Goal: Transaction & Acquisition: Download file/media

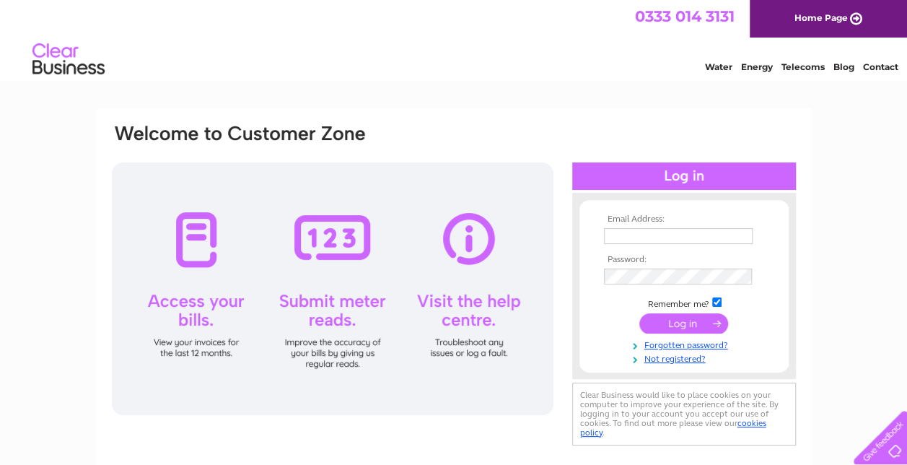
click at [627, 242] on input "text" at bounding box center [678, 236] width 149 height 16
type input "[EMAIL_ADDRESS][DOMAIN_NAME]"
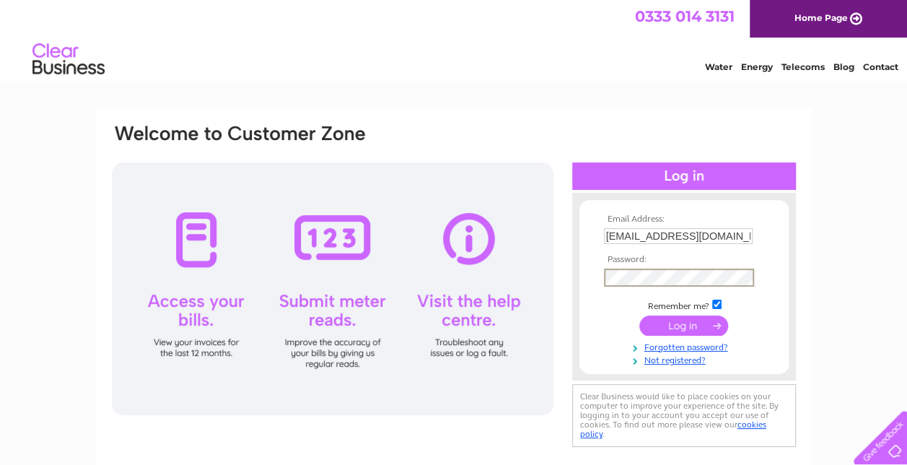
click at [680, 329] on input "submit" at bounding box center [683, 325] width 89 height 20
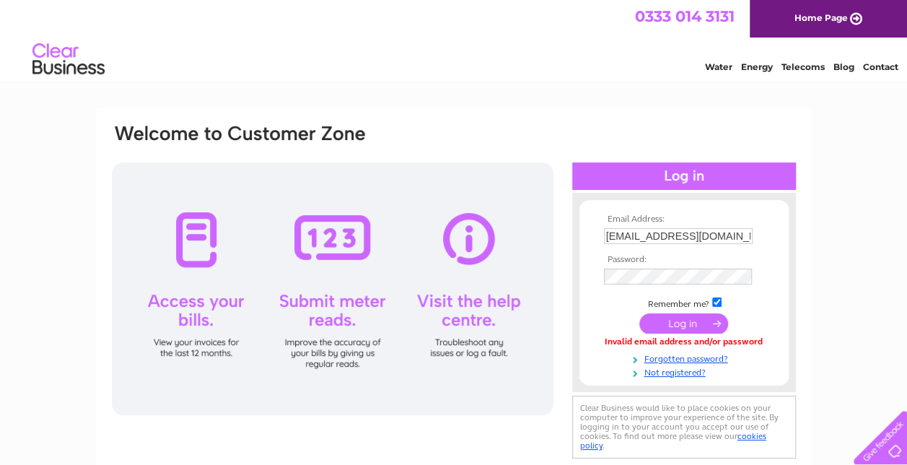
click at [678, 325] on input "submit" at bounding box center [683, 323] width 89 height 20
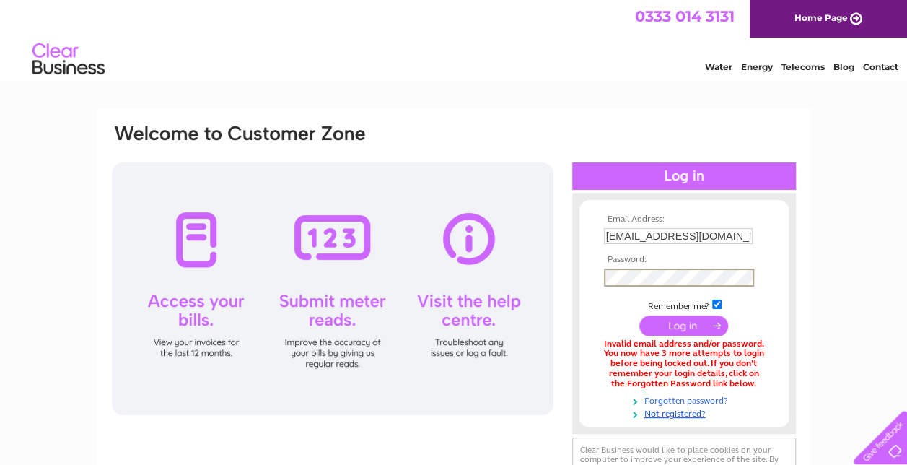
click at [671, 397] on link "Forgotten password?" at bounding box center [686, 400] width 164 height 14
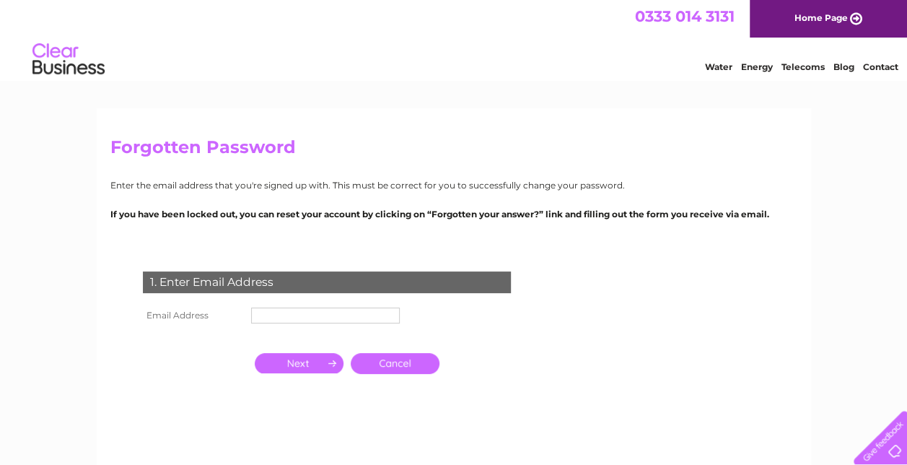
click at [293, 319] on input "text" at bounding box center [325, 315] width 149 height 16
type input "[EMAIL_ADDRESS][DOMAIN_NAME]"
click at [307, 364] on input "button" at bounding box center [299, 363] width 89 height 20
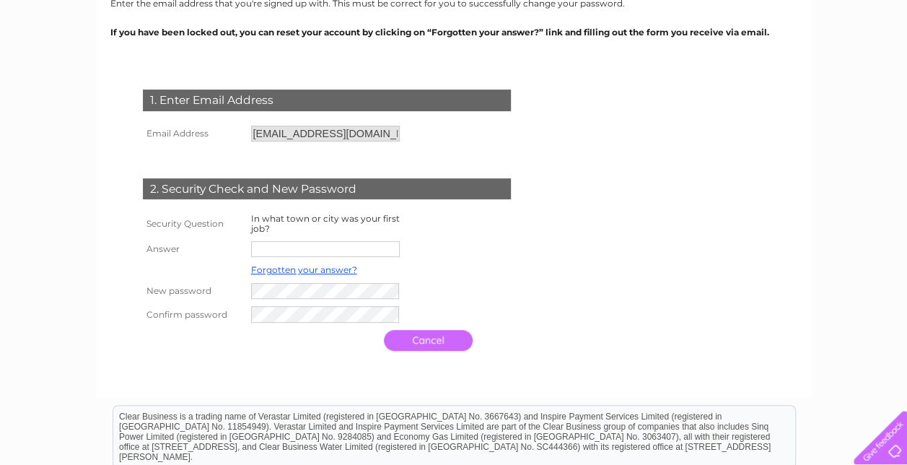
scroll to position [184, 0]
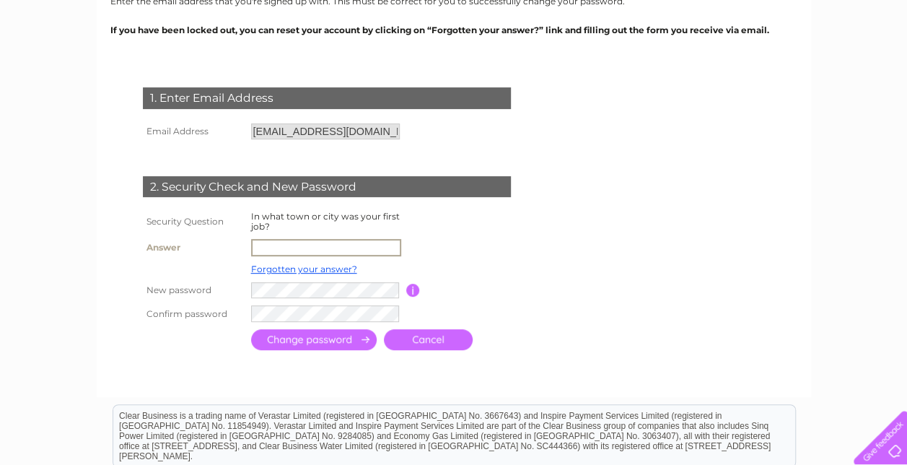
click at [306, 248] on input "text" at bounding box center [326, 247] width 150 height 17
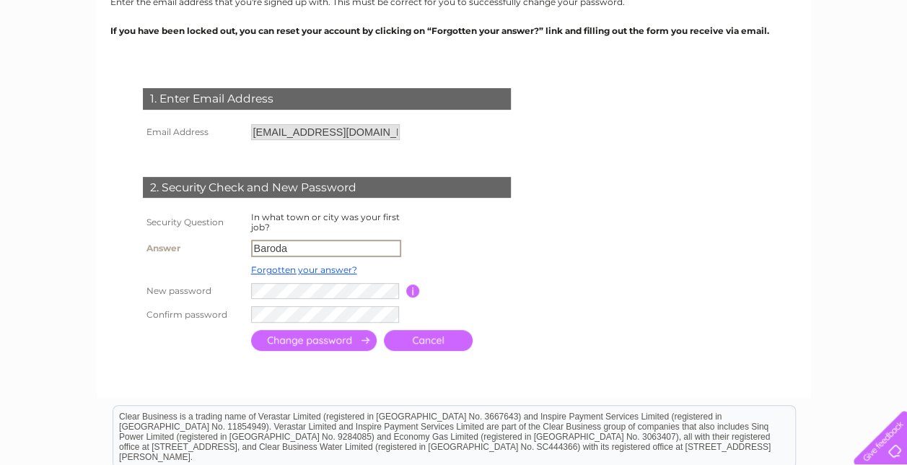
type input "Baroda"
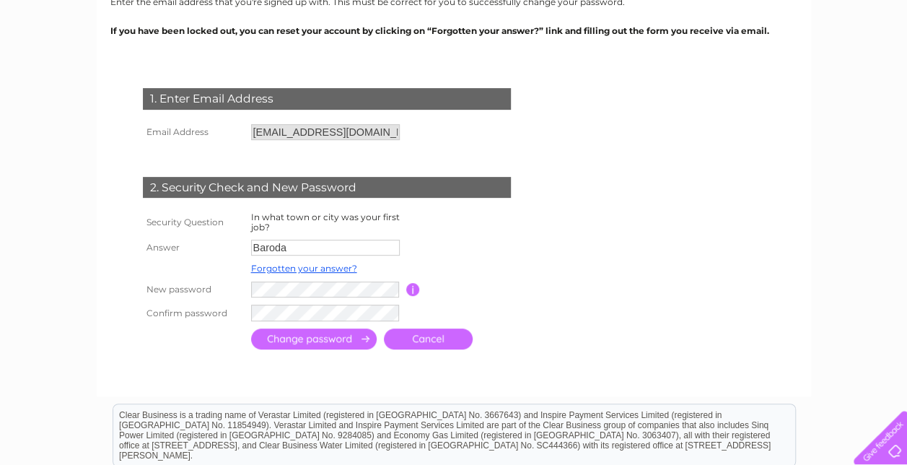
click at [352, 369] on div at bounding box center [329, 367] width 439 height 29
click at [321, 335] on input "submit" at bounding box center [314, 338] width 126 height 21
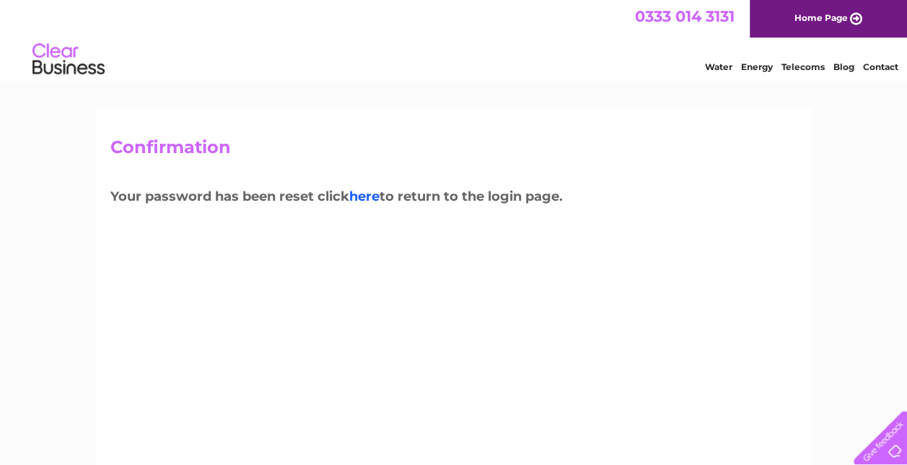
click at [366, 193] on link "here" at bounding box center [364, 196] width 30 height 16
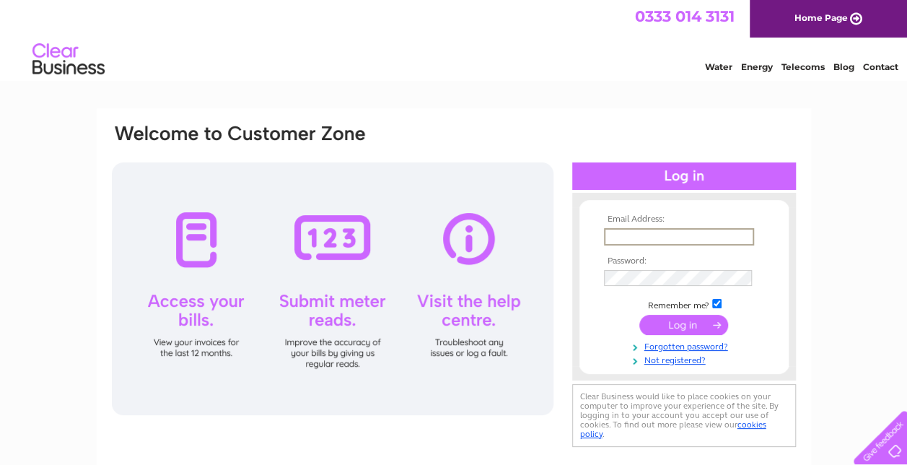
click at [647, 237] on input "text" at bounding box center [679, 236] width 150 height 17
type input "gracetaste4u@gmail.com"
click at [682, 319] on input "submit" at bounding box center [683, 323] width 89 height 20
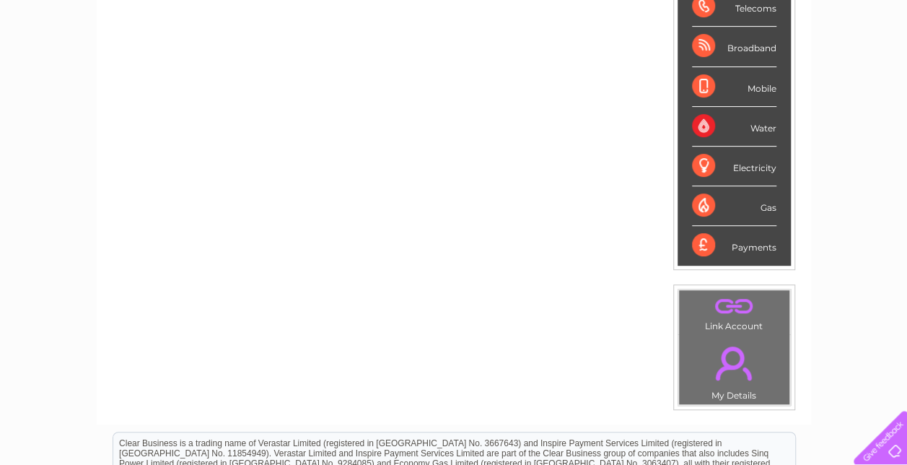
scroll to position [246, 0]
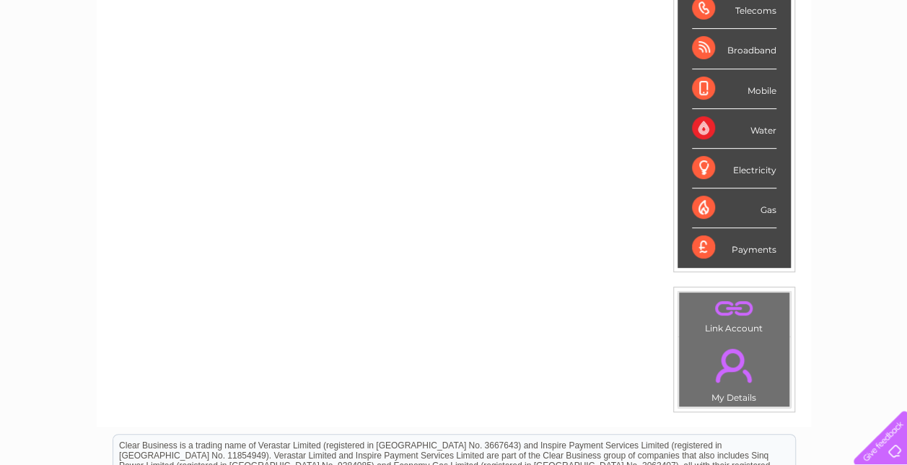
click at [701, 245] on div "Payments" at bounding box center [734, 247] width 84 height 39
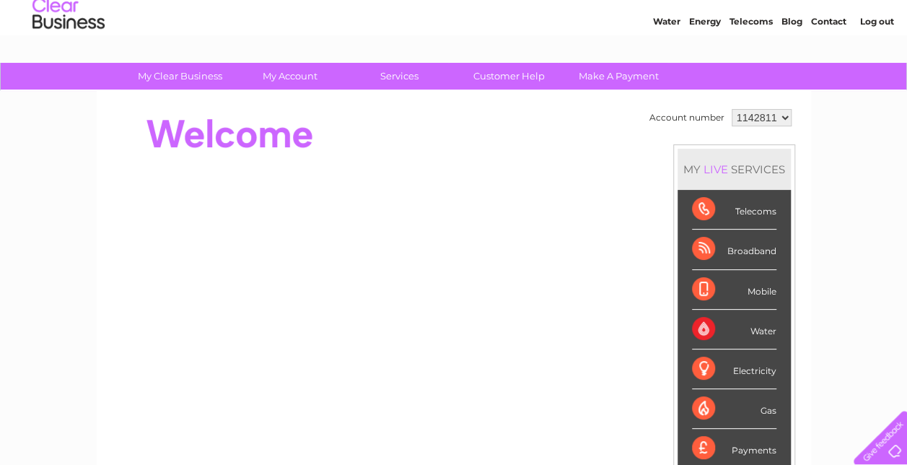
scroll to position [44, 0]
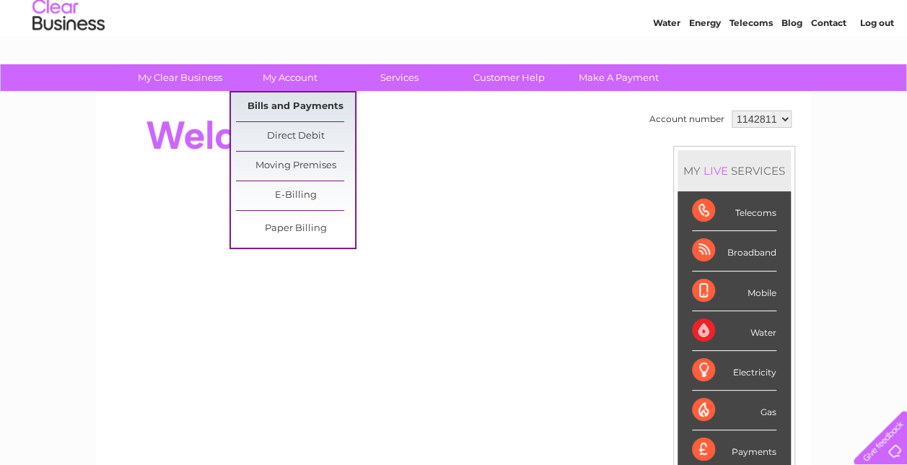
click at [315, 104] on link "Bills and Payments" at bounding box center [295, 106] width 119 height 29
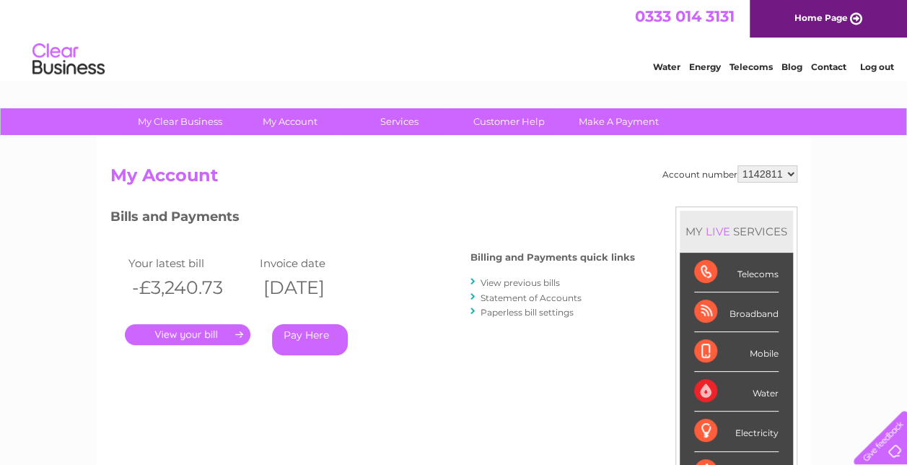
click at [525, 281] on link "View previous bills" at bounding box center [520, 282] width 79 height 11
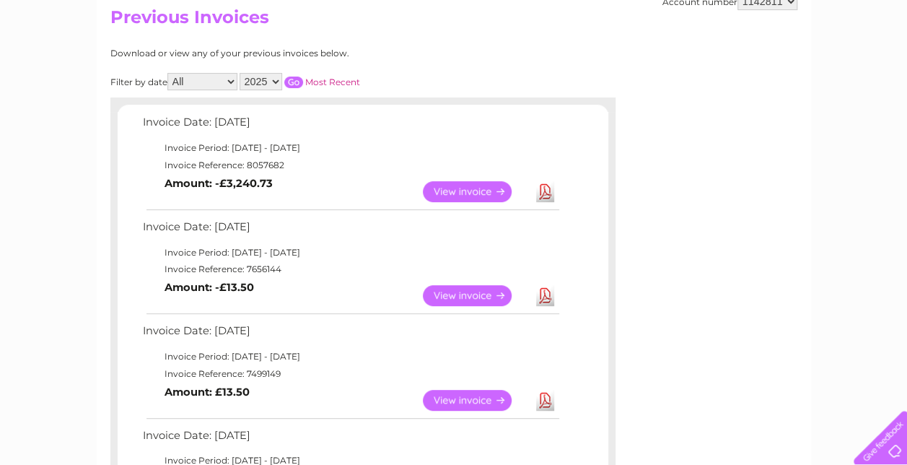
scroll to position [155, 0]
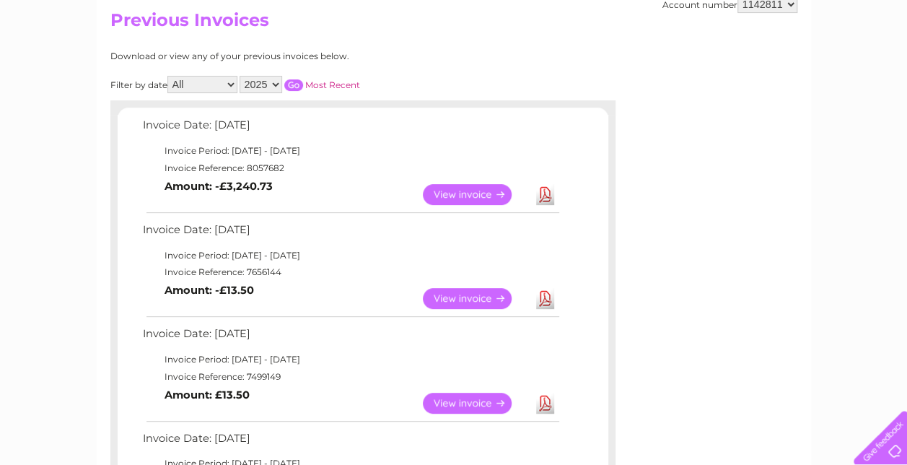
click at [494, 189] on link "View" at bounding box center [476, 194] width 106 height 21
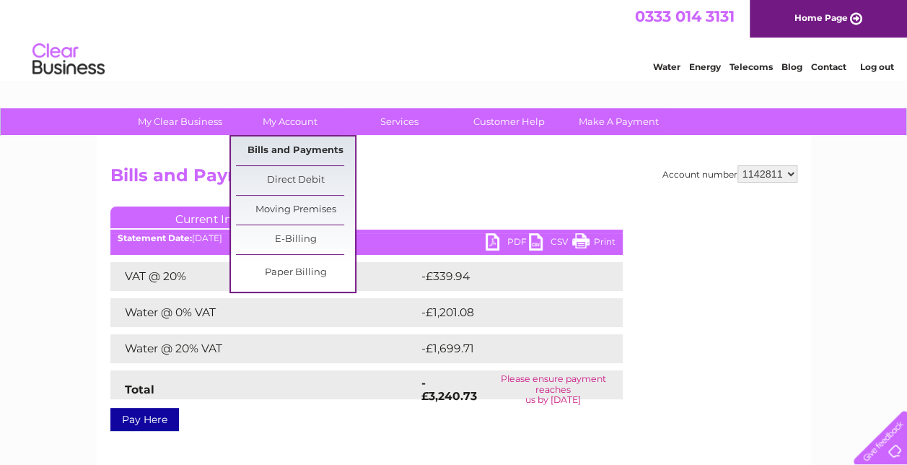
click at [307, 146] on link "Bills and Payments" at bounding box center [295, 150] width 119 height 29
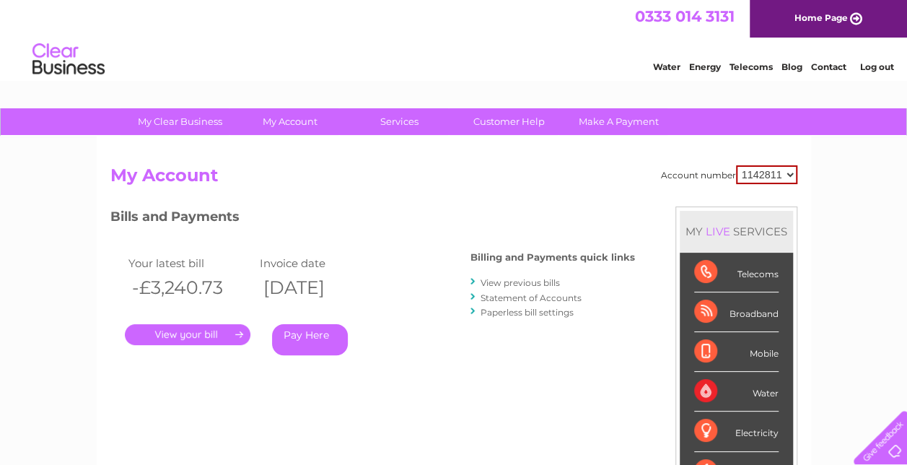
click at [507, 281] on link "View previous bills" at bounding box center [520, 282] width 79 height 11
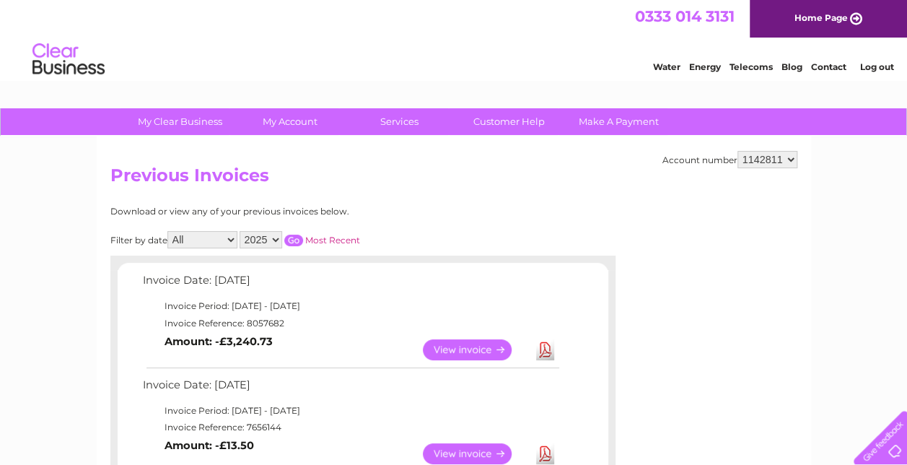
click at [276, 240] on select "2025 2024 2023 2022" at bounding box center [261, 239] width 43 height 17
click at [240, 231] on select "2025 2024 2023 2022" at bounding box center [261, 239] width 43 height 17
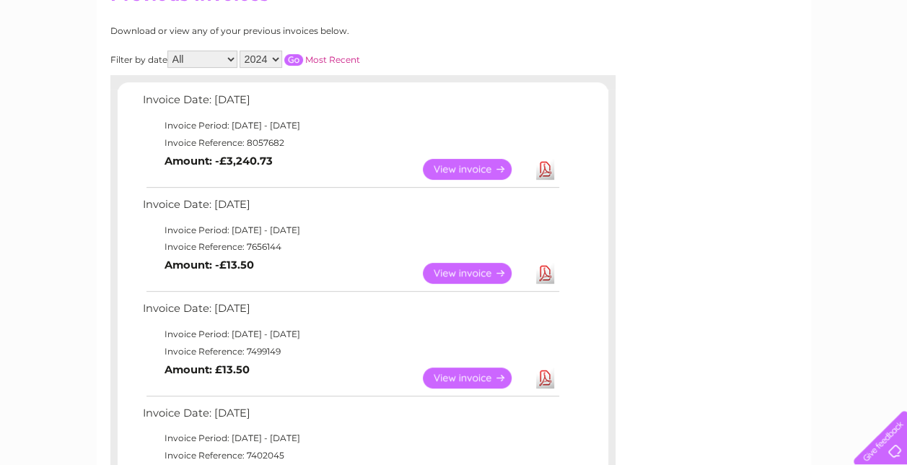
scroll to position [176, 0]
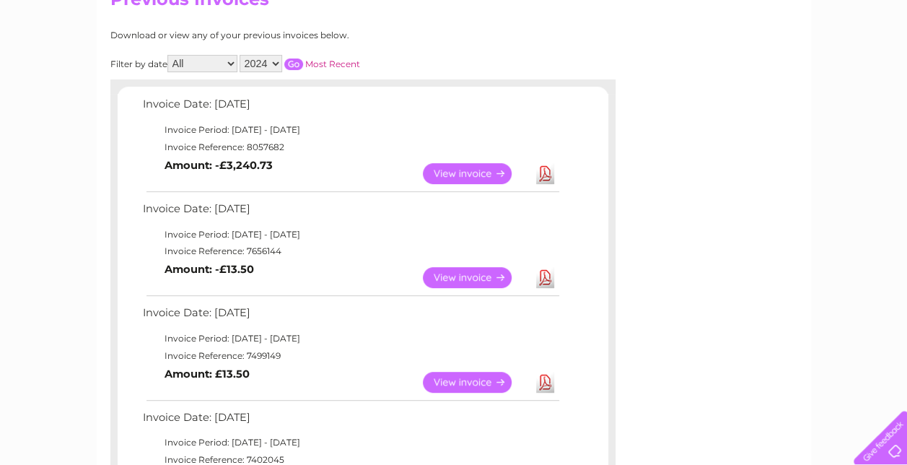
click at [280, 61] on select "2025 2024 2023 2022" at bounding box center [261, 63] width 43 height 17
click at [240, 55] on select "2025 2024 2023 2022" at bounding box center [261, 63] width 43 height 17
click at [276, 66] on select "2025 2024 2023 2022" at bounding box center [261, 63] width 43 height 17
click at [240, 55] on select "2025 2024 2023 2022" at bounding box center [261, 63] width 43 height 17
click at [273, 111] on td "Invoice Date: [DATE]" at bounding box center [350, 108] width 422 height 27
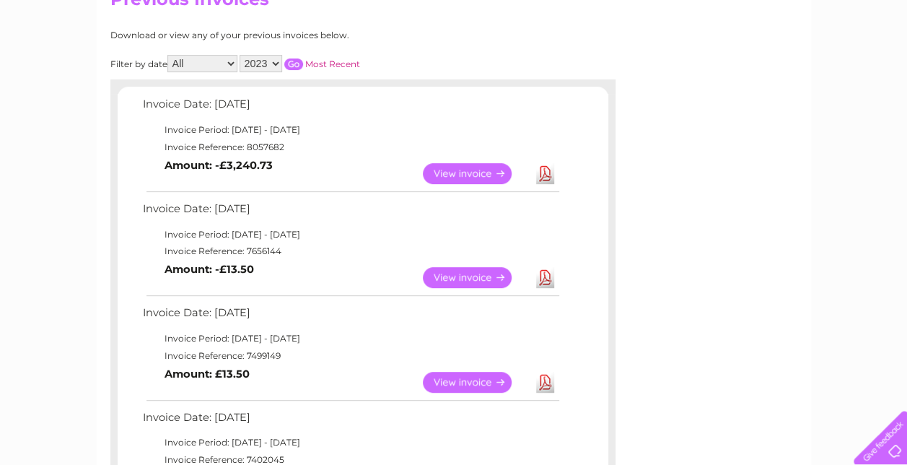
click at [277, 60] on select "2025 2024 2023 2022" at bounding box center [261, 63] width 43 height 17
click at [240, 55] on select "2025 2024 2023 2022" at bounding box center [261, 63] width 43 height 17
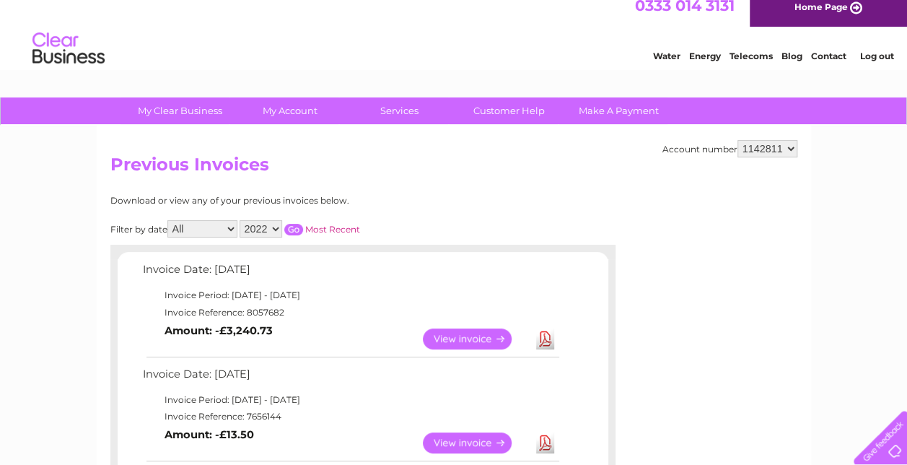
scroll to position [0, 0]
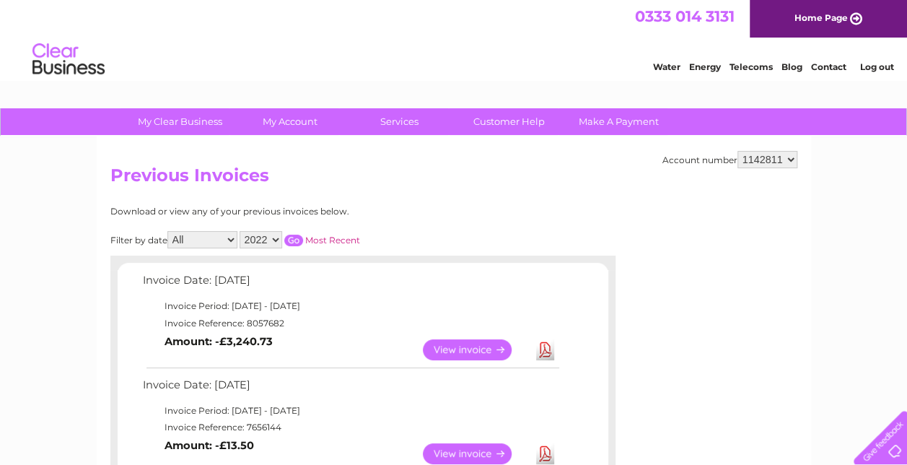
click at [273, 238] on select "2025 2024 2023 2022" at bounding box center [261, 239] width 43 height 17
select select "2023"
click at [240, 231] on select "2025 2024 2023 2022" at bounding box center [261, 239] width 43 height 17
click at [296, 235] on input "button" at bounding box center [293, 241] width 19 height 12
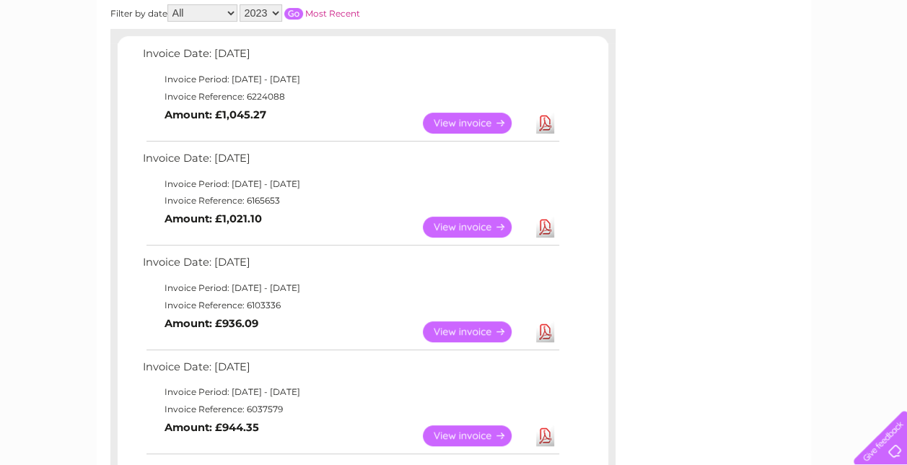
scroll to position [224, 0]
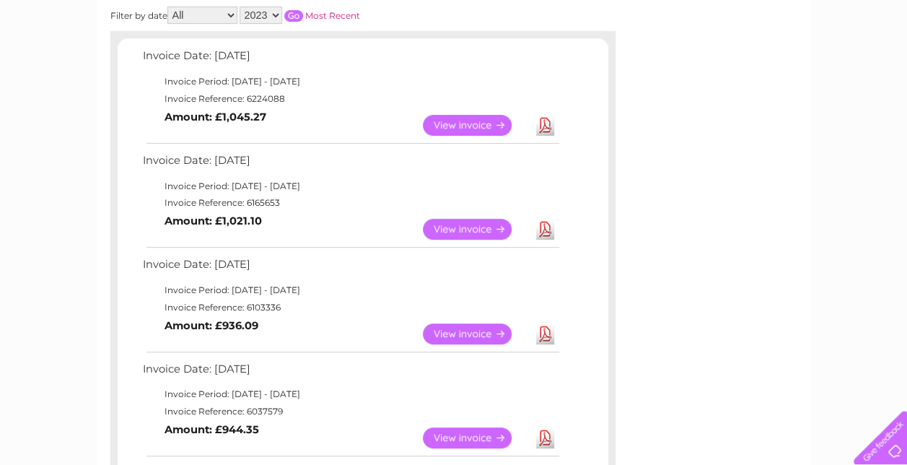
click at [468, 119] on link "View" at bounding box center [476, 125] width 106 height 21
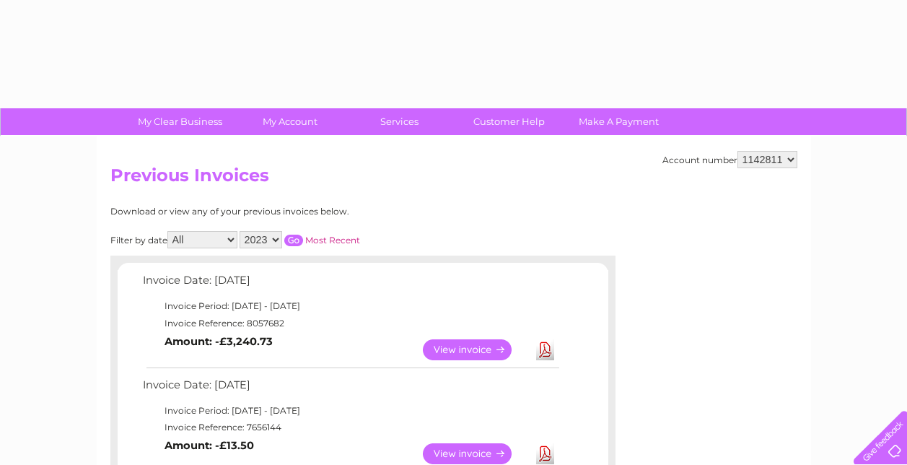
select select "2023"
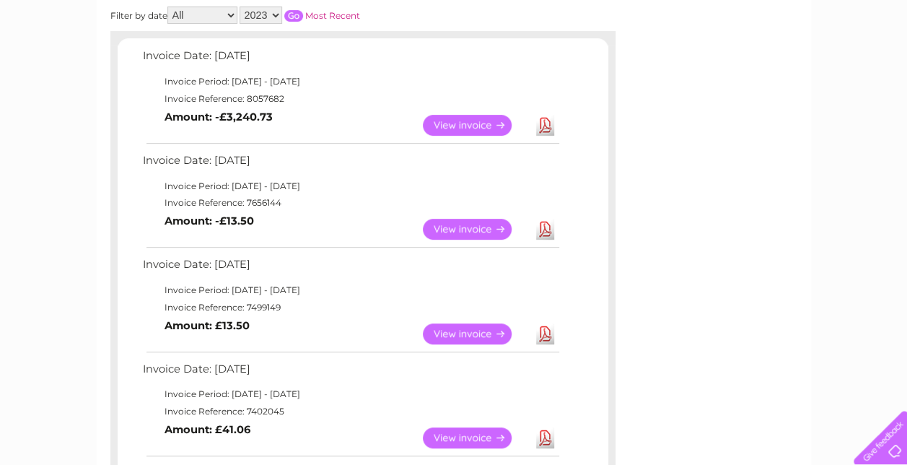
click at [462, 328] on link "View" at bounding box center [476, 333] width 106 height 21
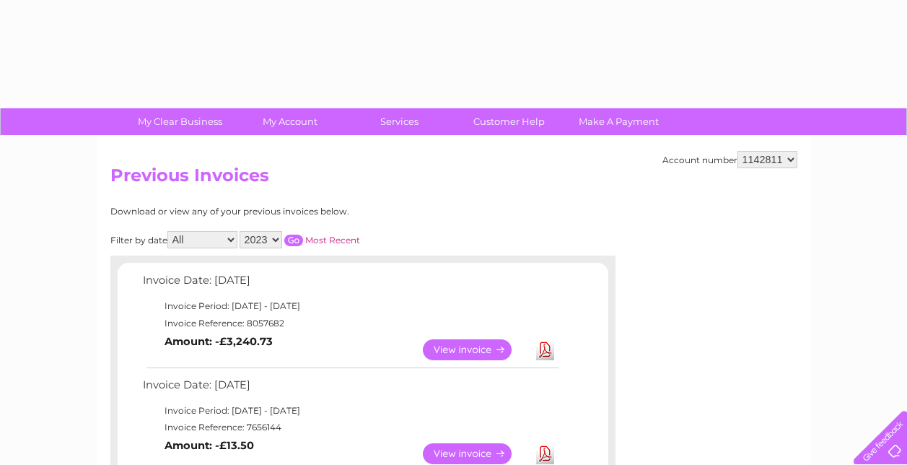
select select "2023"
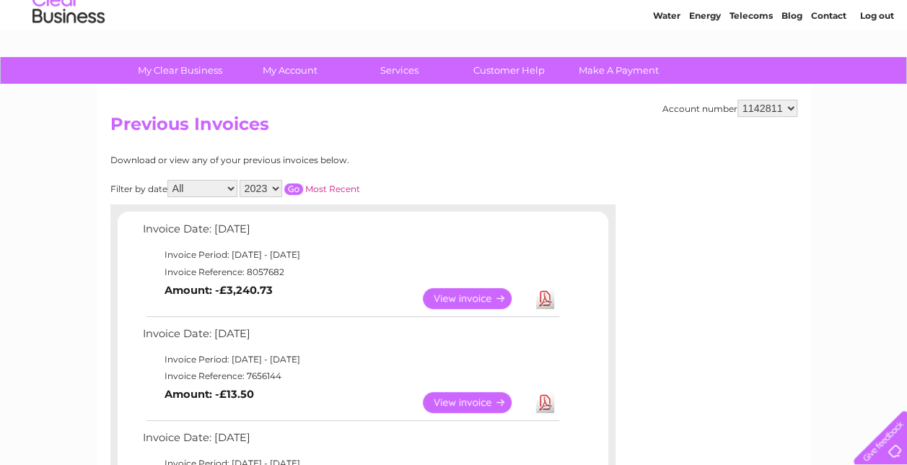
scroll to position [53, 0]
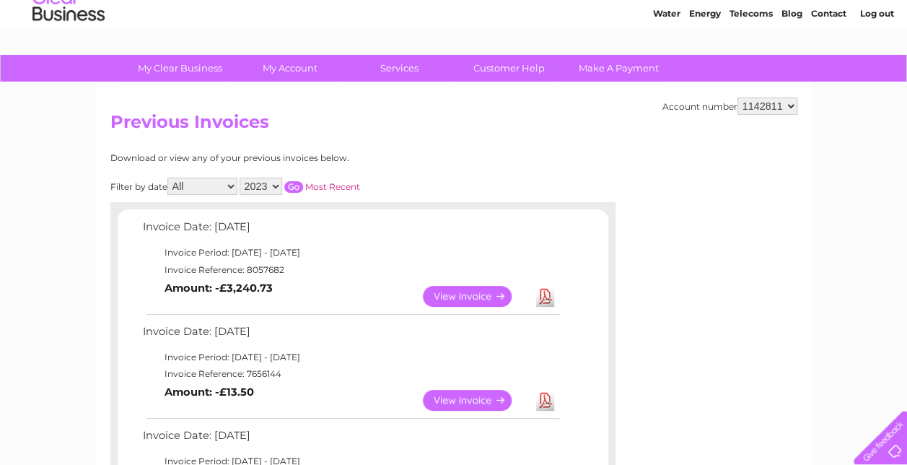
click at [457, 398] on link "View" at bounding box center [476, 400] width 106 height 21
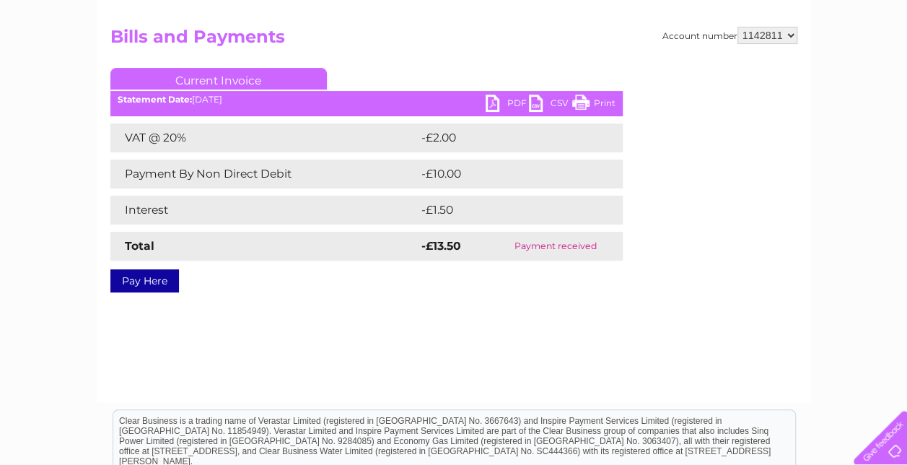
scroll to position [152, 0]
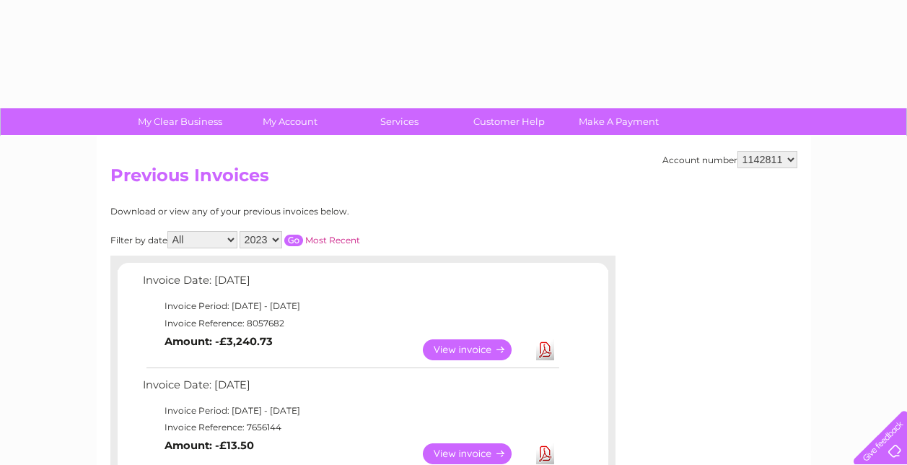
select select "2023"
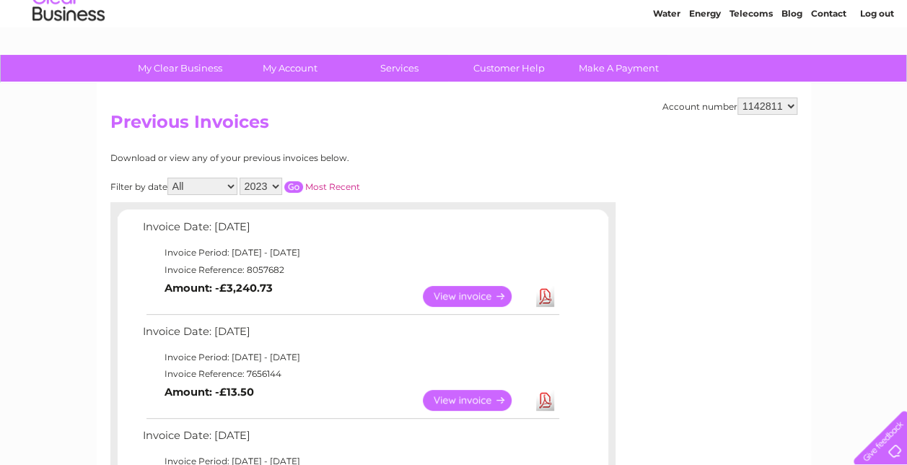
click at [538, 295] on link "Download" at bounding box center [545, 296] width 18 height 21
click at [453, 401] on link "View" at bounding box center [476, 400] width 106 height 21
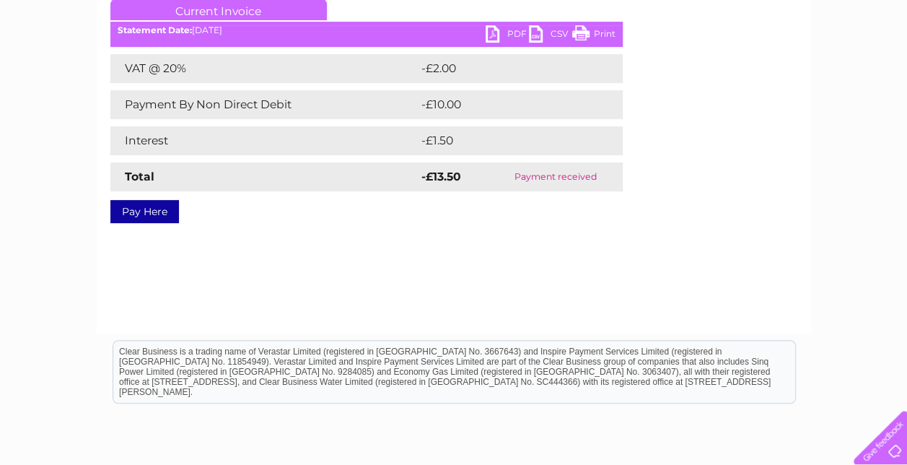
scroll to position [209, 0]
click at [495, 30] on link "PDF" at bounding box center [507, 35] width 43 height 21
